Goal: Transaction & Acquisition: Download file/media

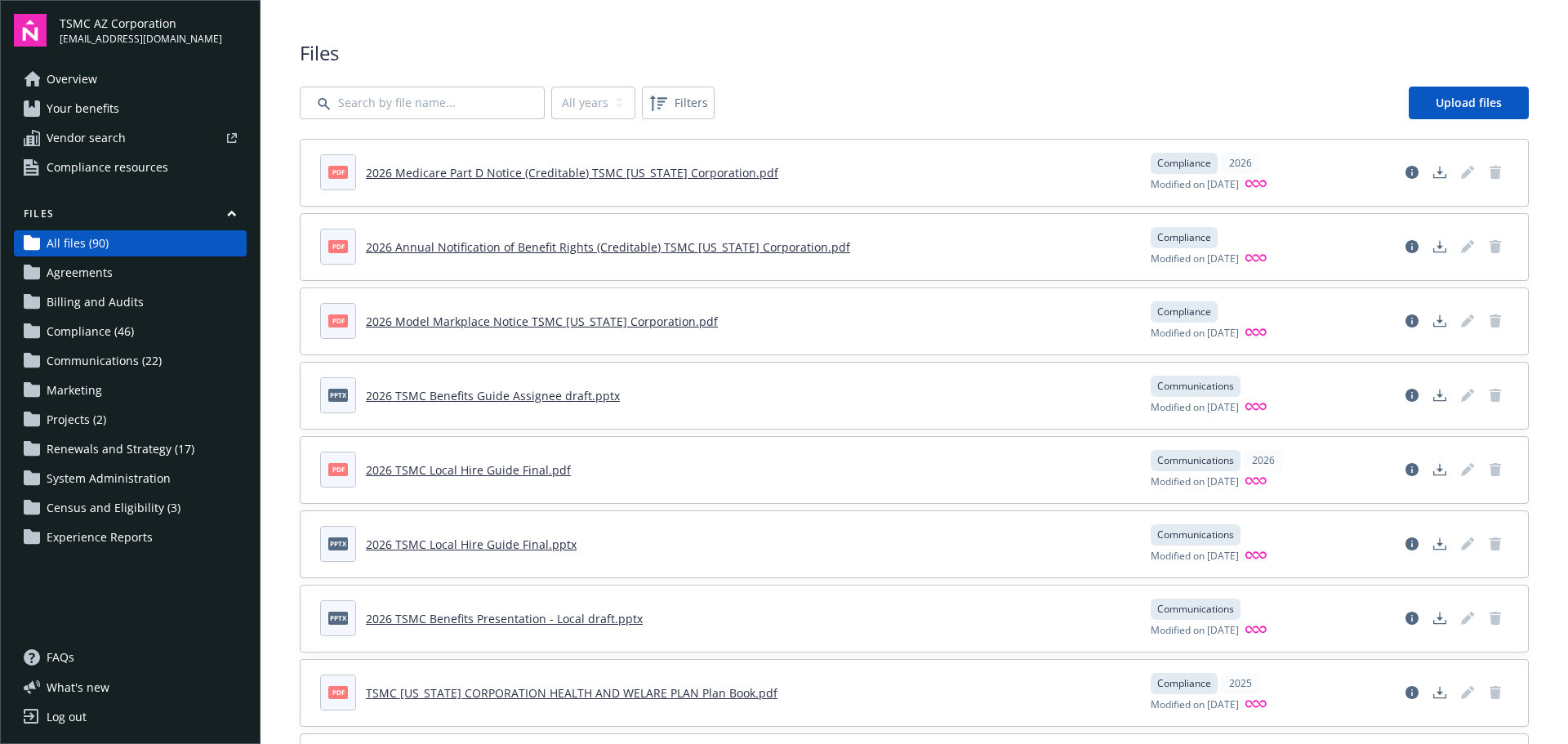
click at [551, 393] on link "2026 TSMC Benefits Guide Assignee draft.pptx" at bounding box center [493, 395] width 254 height 16
click at [1434, 395] on icon "Download document" at bounding box center [1440, 395] width 13 height 13
click at [1437, 396] on polygon "Download document" at bounding box center [1440, 394] width 6 height 9
